Goal: Navigation & Orientation: Find specific page/section

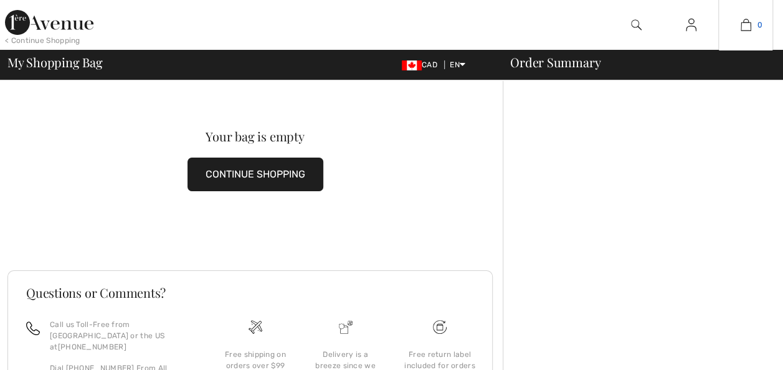
click at [750, 26] on img at bounding box center [745, 24] width 11 height 15
click at [462, 57] on div "My Shopping Bag CAD EN English Français" at bounding box center [251, 64] width 488 height 17
click at [462, 59] on div "CAD EN English Français" at bounding box center [443, 64] width 103 height 11
click at [460, 63] on icon at bounding box center [463, 64] width 6 height 9
click at [456, 101] on link "Français" at bounding box center [494, 102] width 78 height 19
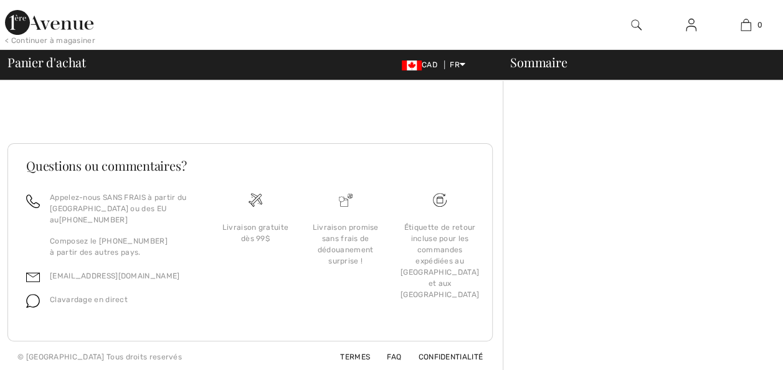
scroll to position [128, 0]
